Goal: Navigation & Orientation: Find specific page/section

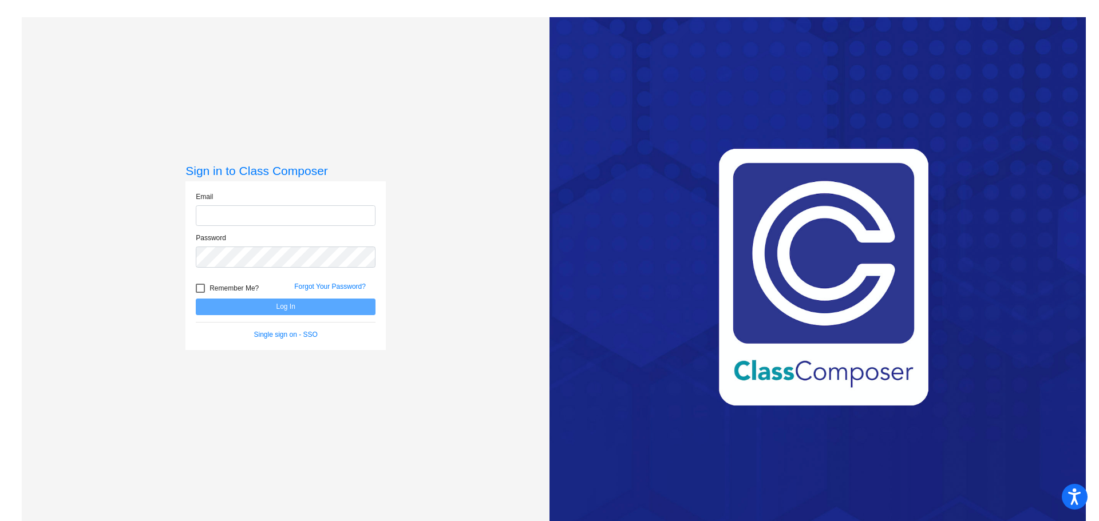
type input "[EMAIL_ADDRESS][DOMAIN_NAME]"
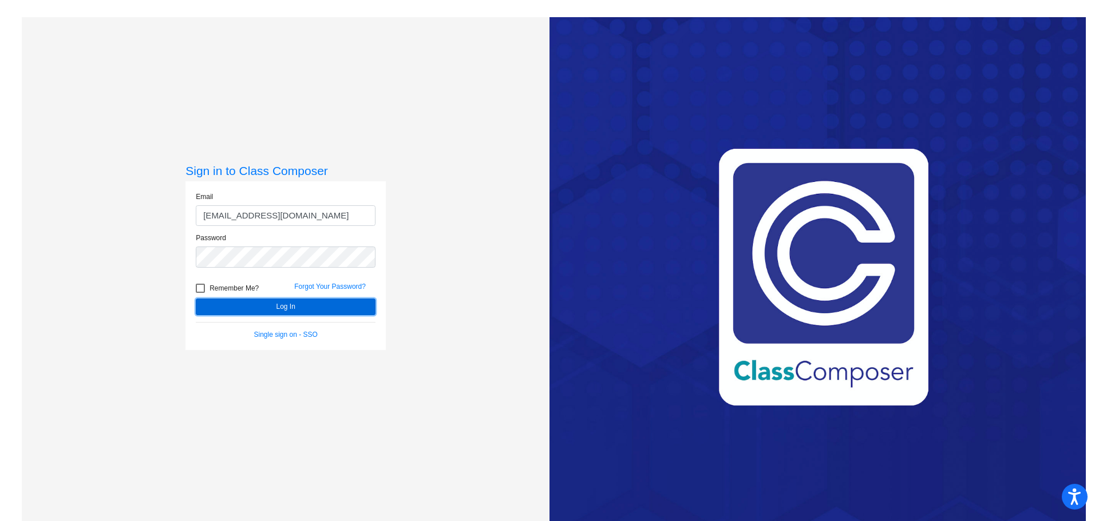
click at [325, 303] on button "Log In" at bounding box center [286, 307] width 180 height 17
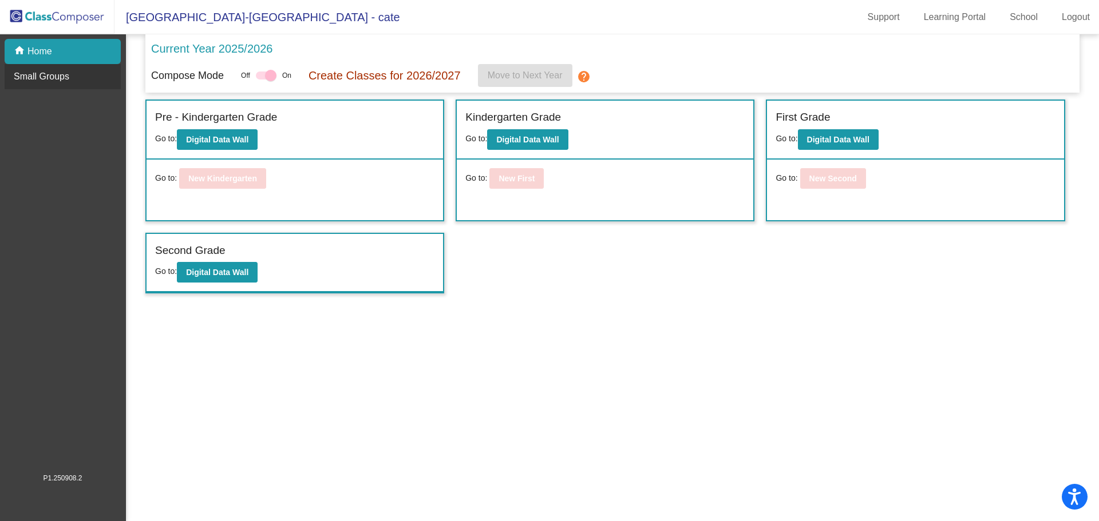
click at [54, 78] on p "Small Groups" at bounding box center [42, 77] width 56 height 14
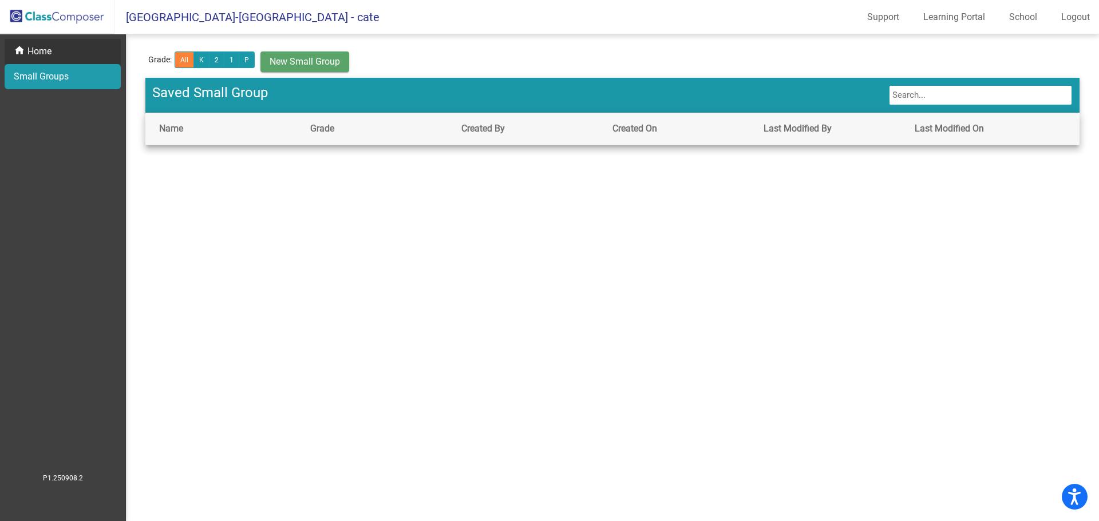
click at [76, 54] on div "home Home" at bounding box center [63, 51] width 116 height 25
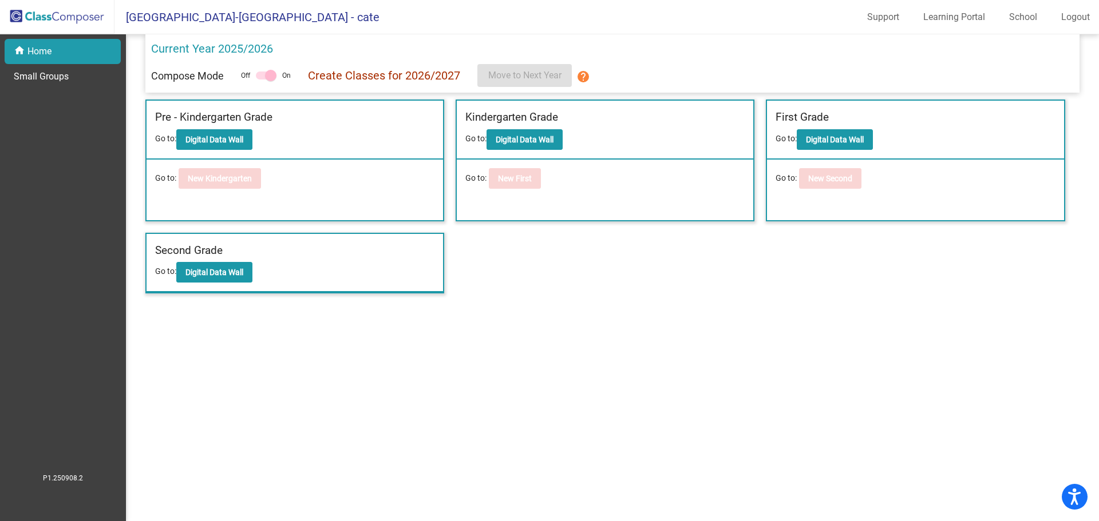
click at [666, 278] on div "Incoming (New students moving into lowest grade) Go to: Incoming Dashboard Go t…" at bounding box center [612, 197] width 934 height 194
